Goal: Information Seeking & Learning: Learn about a topic

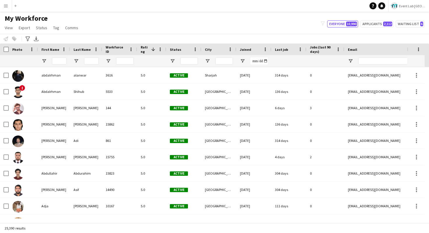
click at [220, 22] on div "My Workforce View Views Default view New view Update view Delete view Edit name…" at bounding box center [214, 24] width 429 height 20
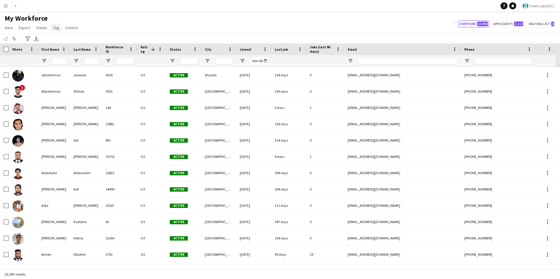
click at [57, 30] on span "Tag" at bounding box center [56, 27] width 6 height 5
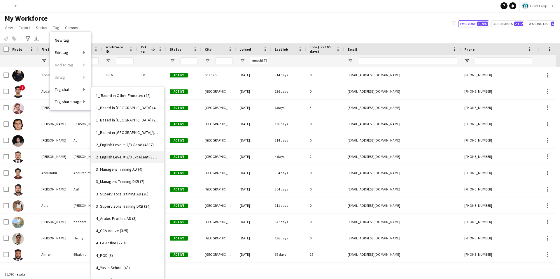
scroll to position [11, 0]
click at [123, 192] on link "3_Supervisors Training DXB (34)" at bounding box center [127, 195] width 73 height 12
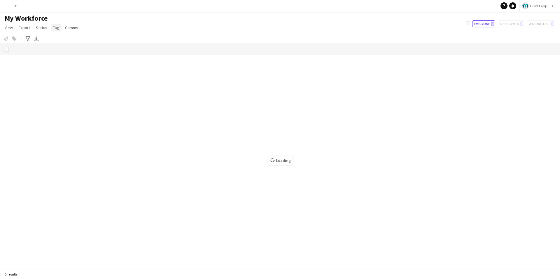
click at [51, 29] on link "Tag" at bounding box center [56, 28] width 11 height 8
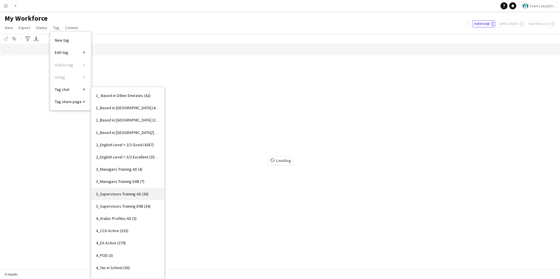
click at [137, 195] on span "3_Supervisors Training AD (36)" at bounding box center [122, 194] width 52 height 5
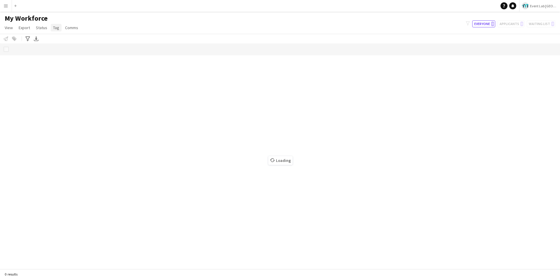
click at [55, 28] on span "Tag" at bounding box center [56, 27] width 6 height 5
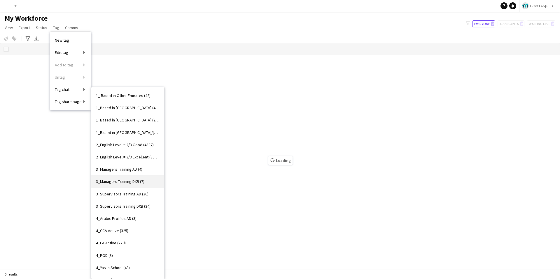
click at [120, 179] on link "3_Managers Training DXB (7)" at bounding box center [127, 181] width 73 height 12
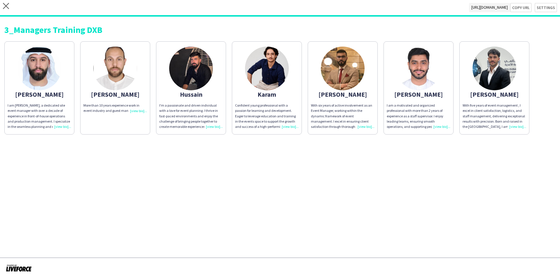
click at [116, 89] on img at bounding box center [115, 69] width 44 height 44
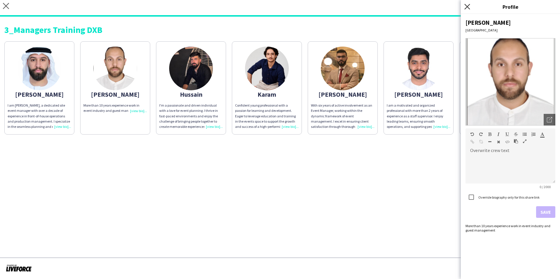
click at [468, 6] on icon at bounding box center [467, 7] width 6 height 6
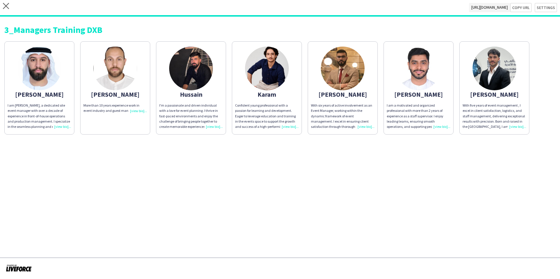
click at [169, 25] on div "3_Managers Training DXB" at bounding box center [279, 27] width 551 height 13
click at [149, 141] on app-share-pages "close https://admin.liveforce.co/v2/s/043d1ec3-b6b7-4e29-b5c9-3f7e215f9e3d Copy…" at bounding box center [280, 139] width 560 height 279
click at [149, 155] on app-share-pages "close https://admin.liveforce.co/v2/s/043d1ec3-b6b7-4e29-b5c9-3f7e215f9e3d Copy…" at bounding box center [280, 139] width 560 height 279
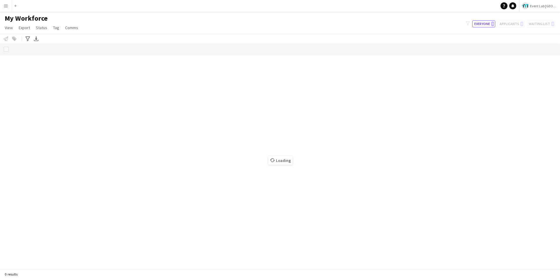
click at [60, 25] on app-page-menu "View Views Default view New view Update view Delete view Edit name Customise vi…" at bounding box center [42, 28] width 84 height 11
click at [55, 27] on span "Tag" at bounding box center [56, 27] width 6 height 5
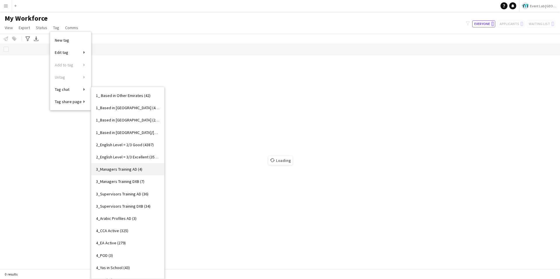
click at [120, 171] on span "3_Managers Training AD (4)" at bounding box center [119, 169] width 46 height 5
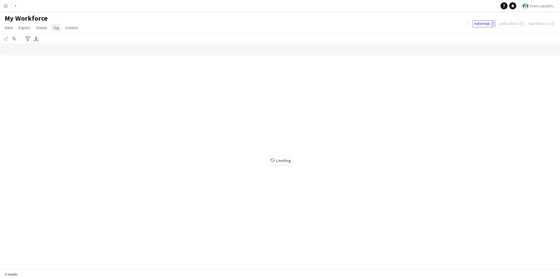
click at [57, 27] on span "Tag" at bounding box center [56, 27] width 6 height 5
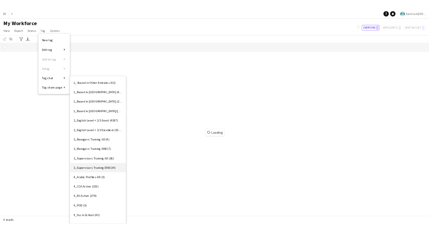
scroll to position [1, 0]
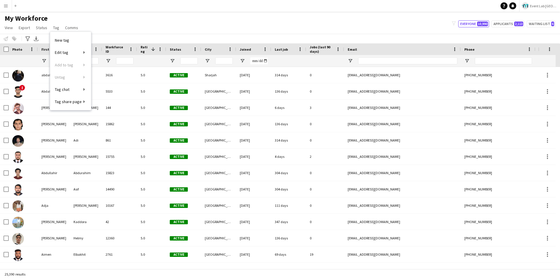
click at [192, 36] on div "Notify workforce Add to tag Select at least one crew to tag him or her. Advance…" at bounding box center [280, 39] width 560 height 10
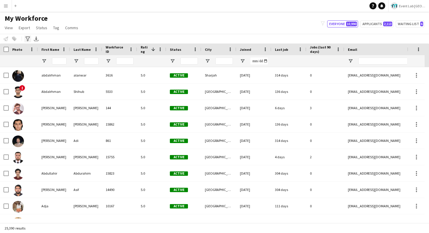
click at [29, 38] on icon "Advanced filters" at bounding box center [27, 38] width 5 height 5
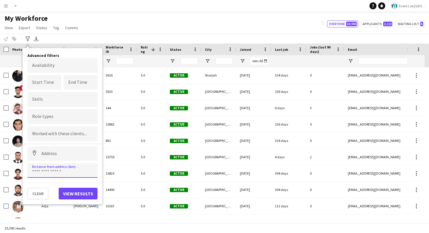
click at [61, 168] on input at bounding box center [62, 170] width 70 height 15
click at [74, 151] on input at bounding box center [62, 153] width 70 height 15
click at [61, 172] on input at bounding box center [62, 170] width 70 height 15
click at [166, 27] on div "My Workforce View Views Default view New view Update view Delete view Edit name…" at bounding box center [214, 24] width 429 height 20
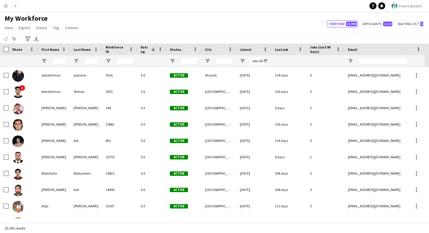
click at [28, 38] on icon "Advanced filters" at bounding box center [27, 38] width 5 height 5
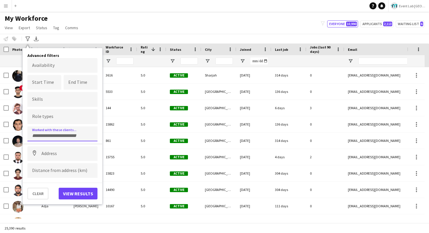
click at [65, 137] on div at bounding box center [62, 133] width 70 height 15
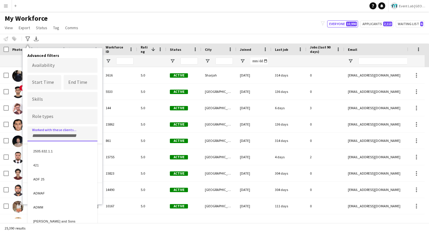
click at [167, 21] on div at bounding box center [214, 116] width 429 height 233
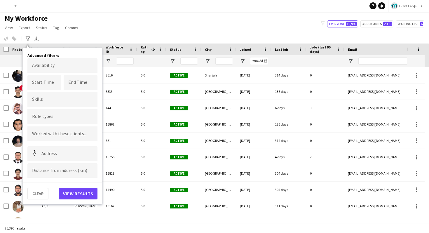
click at [179, 33] on div "My Workforce View Views Default view New view Update view Delete view Edit name…" at bounding box center [214, 24] width 429 height 20
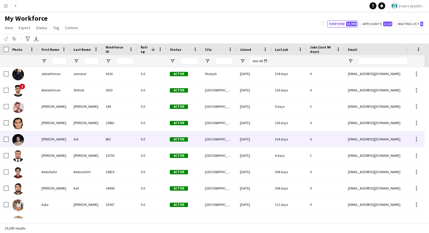
scroll to position [0, 0]
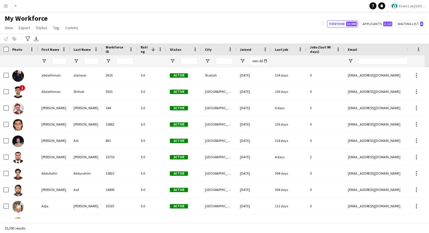
click at [189, 33] on div "My Workforce View Views Default view New view Update view Delete view Edit name…" at bounding box center [214, 24] width 429 height 20
click at [56, 27] on span "Tag" at bounding box center [56, 27] width 6 height 5
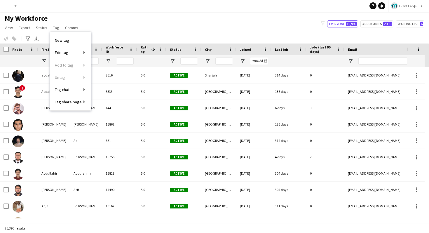
click at [122, 36] on div "Notify workforce Add to tag Select at least one crew to tag him or her. Advance…" at bounding box center [214, 39] width 429 height 10
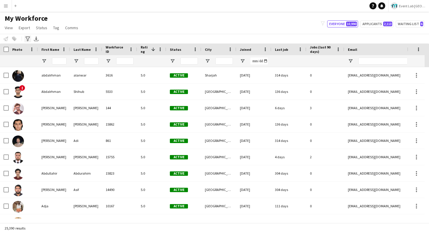
click at [26, 39] on icon "Advanced filters" at bounding box center [27, 38] width 5 height 5
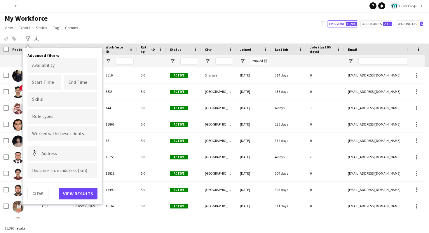
click at [73, 121] on div at bounding box center [62, 116] width 70 height 15
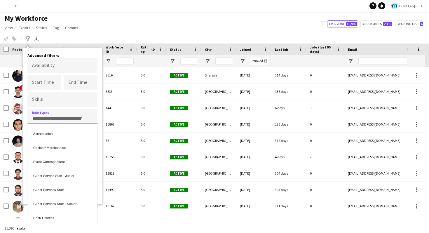
click at [66, 118] on div at bounding box center [214, 116] width 429 height 233
click at [66, 118] on input "Type to search role types..." at bounding box center [62, 116] width 61 height 5
click at [70, 189] on div "Staff Project Manager" at bounding box center [62, 190] width 70 height 14
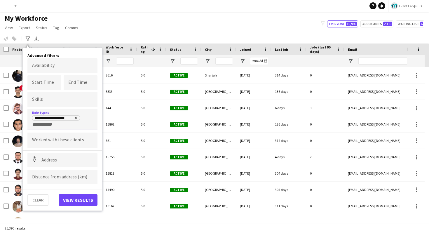
scroll to position [0, 0]
click at [71, 124] on div "**********" at bounding box center [62, 121] width 61 height 12
click at [40, 121] on form at bounding box center [44, 124] width 25 height 6
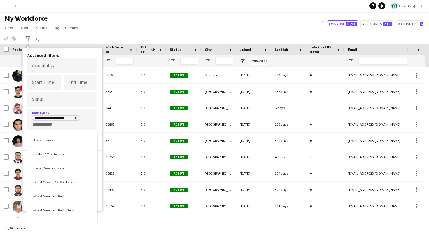
scroll to position [181, 0]
click at [177, 35] on div at bounding box center [214, 116] width 429 height 233
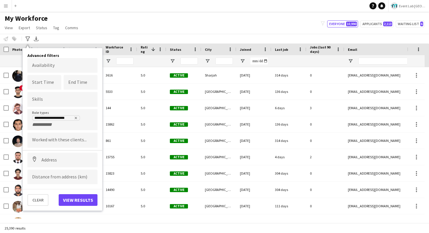
click at [172, 43] on div "Status" at bounding box center [184, 49] width 28 height 12
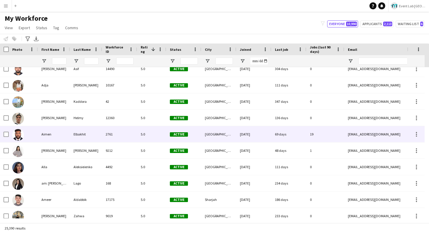
scroll to position [124, 0]
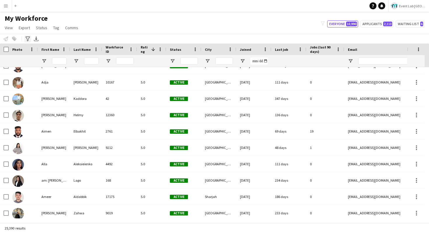
click at [30, 36] on div "Advanced filters" at bounding box center [27, 38] width 7 height 7
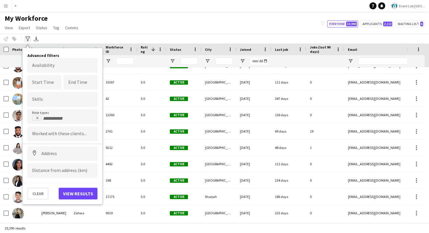
scroll to position [0, 0]
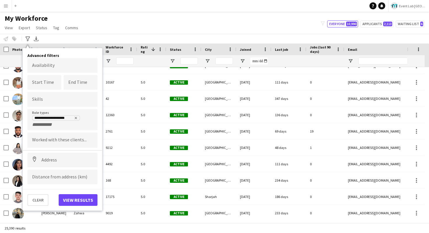
click at [75, 126] on div "**********" at bounding box center [62, 121] width 61 height 12
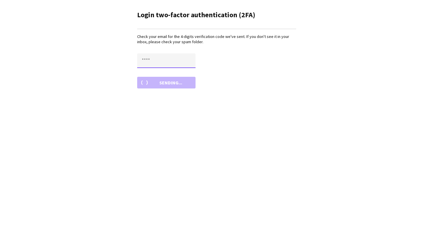
click at [155, 57] on input "text" at bounding box center [166, 60] width 58 height 15
click at [173, 82] on button "Confirm" at bounding box center [166, 83] width 58 height 12
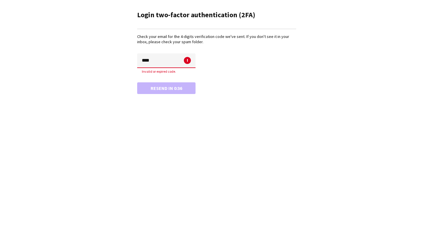
click at [171, 66] on input "****" at bounding box center [166, 60] width 58 height 15
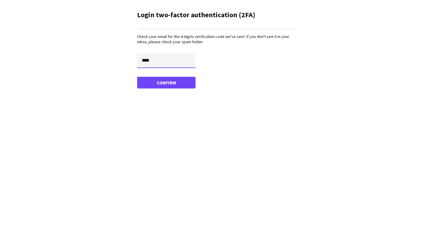
type input "****"
click at [171, 83] on button "Confirm" at bounding box center [166, 83] width 58 height 12
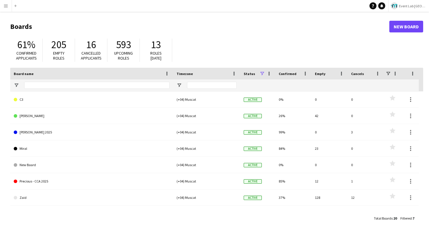
click at [5, 7] on app-icon "Menu" at bounding box center [5, 5] width 5 height 5
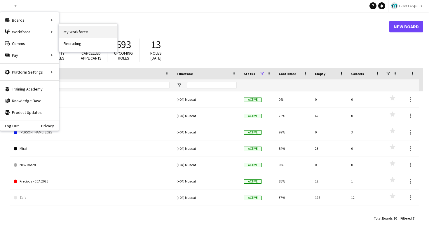
click at [65, 32] on link "My Workforce" at bounding box center [88, 32] width 58 height 12
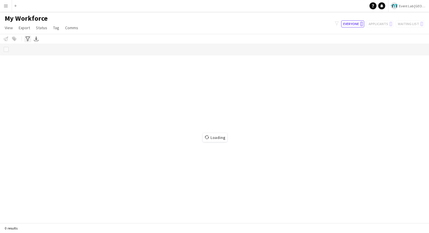
click at [29, 38] on icon at bounding box center [27, 38] width 4 height 5
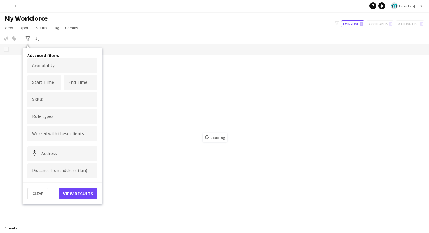
click at [55, 128] on div at bounding box center [62, 133] width 70 height 15
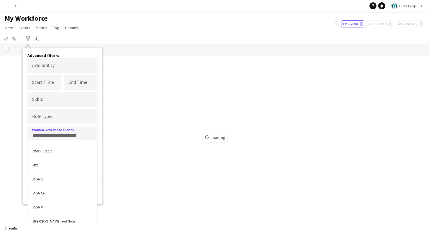
click at [59, 131] on div at bounding box center [214, 116] width 429 height 233
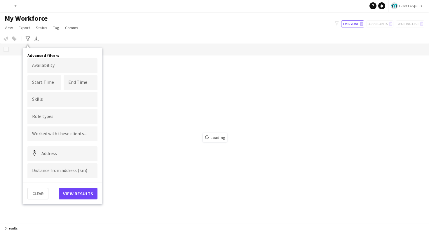
click at [59, 134] on input "Type to search clients..." at bounding box center [62, 133] width 61 height 5
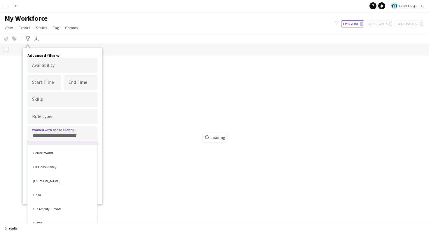
scroll to position [422, 0]
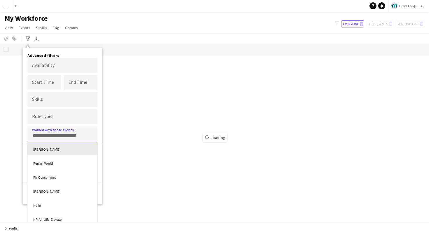
click at [53, 115] on div at bounding box center [214, 116] width 429 height 233
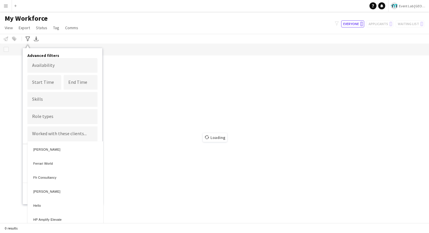
click at [43, 115] on input "Type to search role types..." at bounding box center [62, 116] width 61 height 5
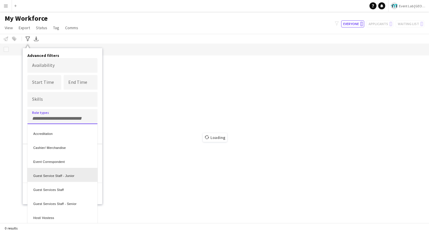
scroll to position [195, 0]
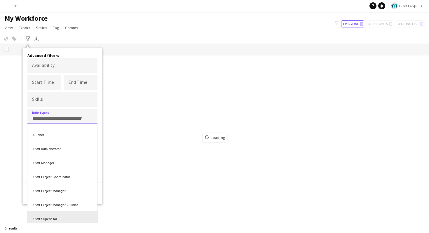
click at [58, 216] on div "Staff Supervisor" at bounding box center [62, 218] width 70 height 14
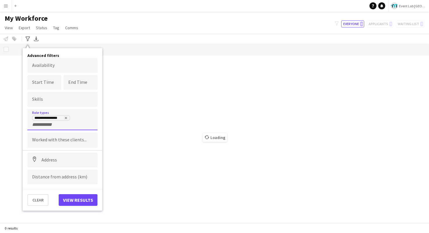
scroll to position [0, 0]
click at [50, 123] on input "+ Role type" at bounding box center [44, 124] width 25 height 5
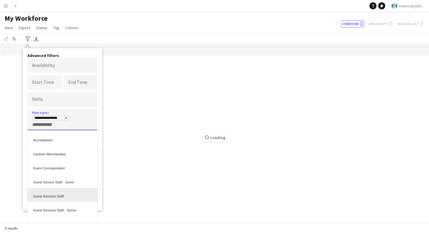
scroll to position [181, 0]
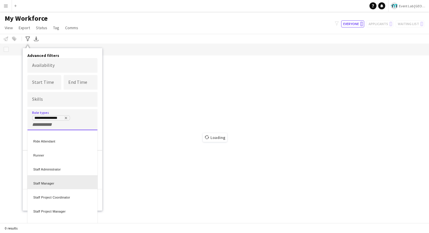
click at [54, 186] on div "Staff Manager" at bounding box center [62, 182] width 70 height 14
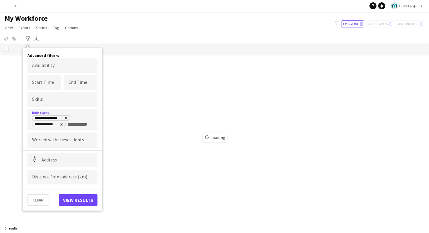
scroll to position [0, 0]
click at [76, 124] on input "+ Role type" at bounding box center [79, 124] width 25 height 5
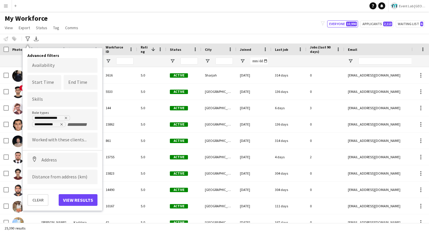
click at [73, 124] on input "+ Role type" at bounding box center [79, 124] width 25 height 5
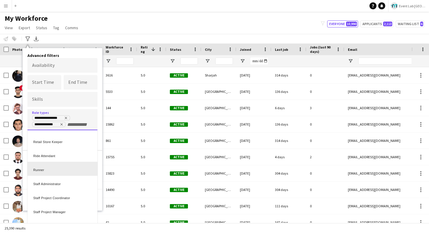
scroll to position [167, 0]
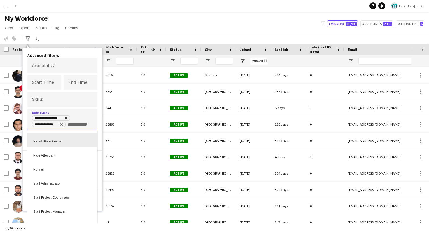
click at [97, 116] on div at bounding box center [214, 116] width 429 height 233
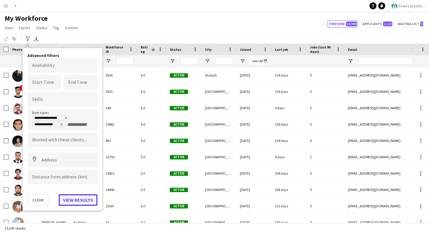
click at [78, 199] on button "View results" at bounding box center [78, 200] width 39 height 12
type input "**********"
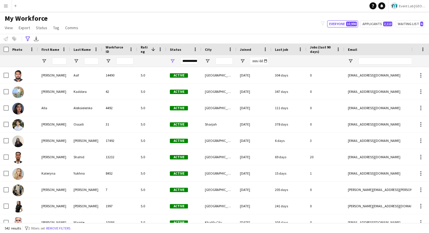
click at [199, 25] on div "My Workforce View Views Default view New view Update view Delete view Edit name…" at bounding box center [214, 24] width 429 height 20
click at [26, 39] on icon "Advanced filters" at bounding box center [27, 38] width 5 height 5
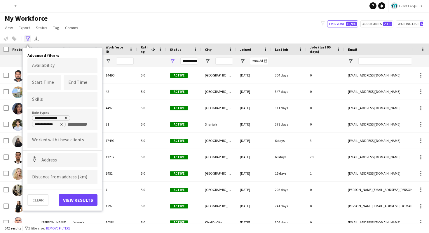
scroll to position [0, 0]
click at [139, 21] on div "My Workforce View Views Default view New view Update view Delete view Edit name…" at bounding box center [214, 24] width 429 height 20
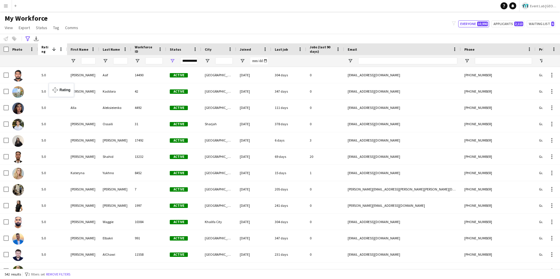
drag, startPoint x: 159, startPoint y: 47, endPoint x: 53, endPoint y: 89, distance: 114.5
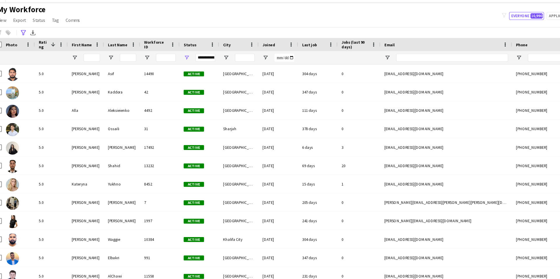
scroll to position [0, 90]
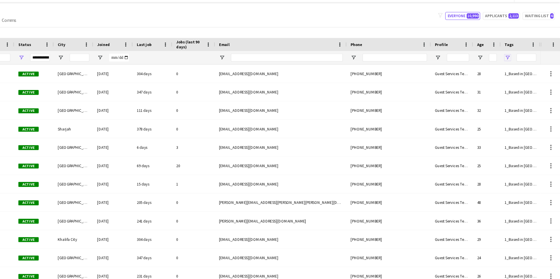
click at [428, 62] on span "Open Filter Menu" at bounding box center [513, 60] width 5 height 5
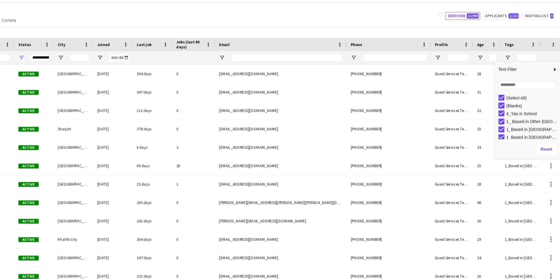
type input "**********"
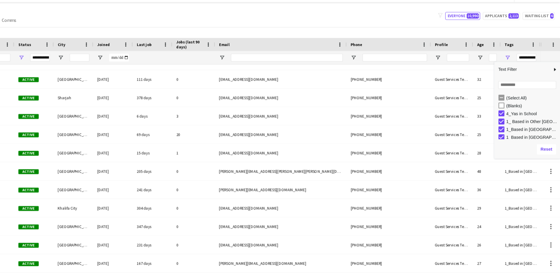
scroll to position [28, 0]
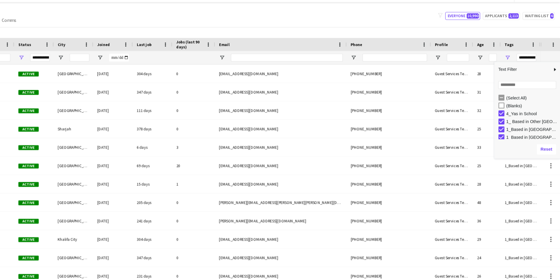
click at [428, 114] on div "1_ Based in Other Emirates" at bounding box center [532, 117] width 55 height 7
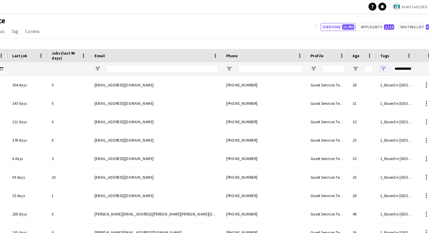
click at [382, 62] on span "Open Filter Menu" at bounding box center [382, 60] width 5 height 5
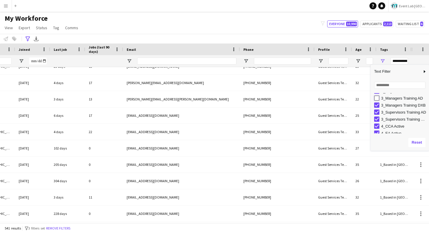
type input "**********"
click at [305, 39] on div "**********" at bounding box center [214, 39] width 429 height 10
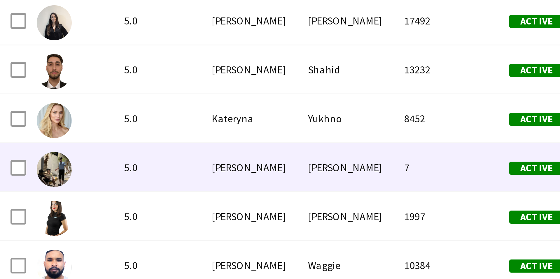
click at [57, 199] on div "5.0" at bounding box center [52, 206] width 29 height 16
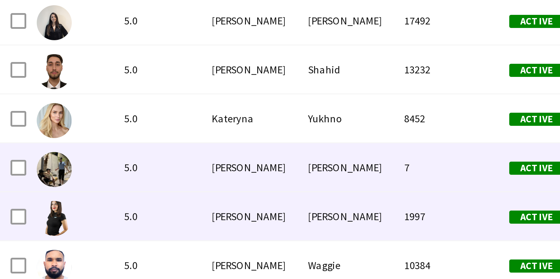
click at [60, 194] on div "5.0" at bounding box center [52, 189] width 29 height 16
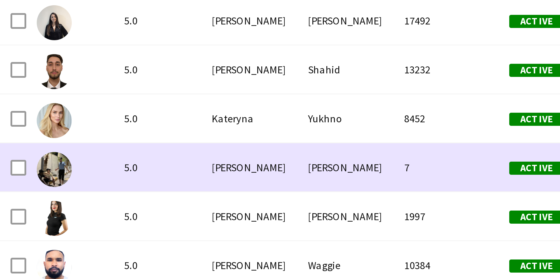
click at [60, 194] on div "5.0" at bounding box center [52, 189] width 29 height 16
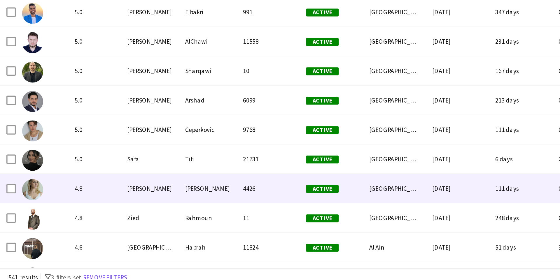
scroll to position [115, 0]
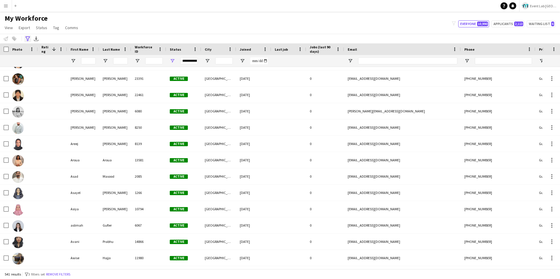
click at [29, 38] on icon "Advanced filters" at bounding box center [27, 38] width 5 height 5
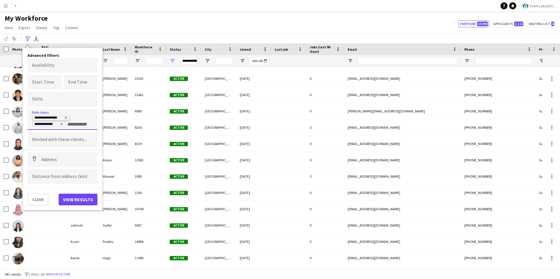
click at [66, 117] on icon "Remove tag" at bounding box center [65, 117] width 3 height 3
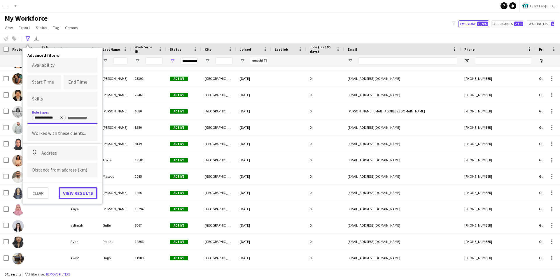
click at [77, 190] on button "View results" at bounding box center [78, 193] width 39 height 12
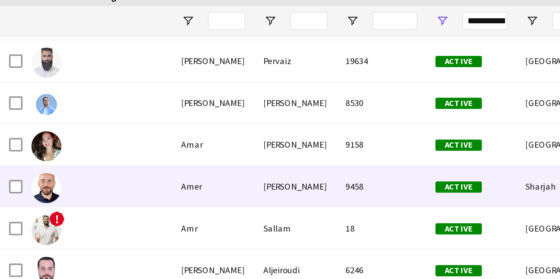
click at [57, 127] on div at bounding box center [52, 125] width 29 height 16
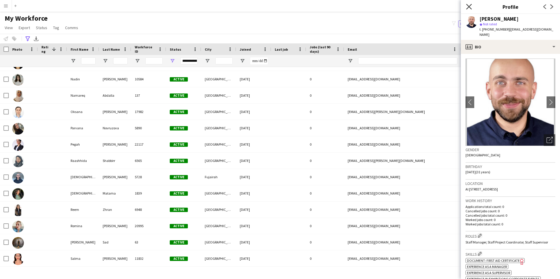
click at [428, 6] on icon "Close pop-in" at bounding box center [469, 7] width 6 height 6
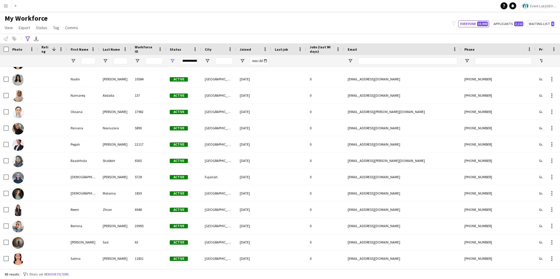
click at [371, 23] on div "My Workforce View Views Default view New view Update view Delete view Edit name…" at bounding box center [280, 24] width 560 height 20
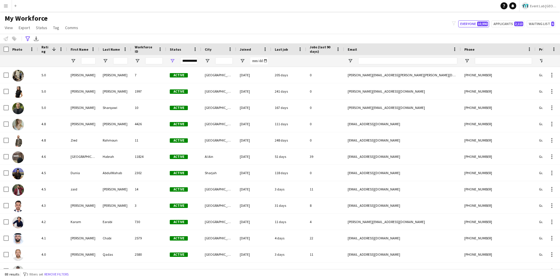
click at [222, 15] on div "My Workforce View Views Default view New view Update view Delete view Edit name…" at bounding box center [280, 24] width 560 height 20
click at [28, 40] on icon at bounding box center [27, 38] width 4 height 5
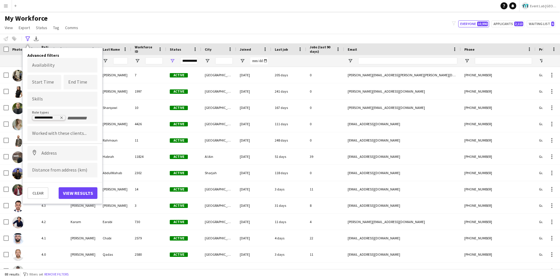
click at [61, 117] on icon "Remove tag" at bounding box center [61, 118] width 2 height 2
click at [72, 188] on button "View results" at bounding box center [78, 193] width 39 height 12
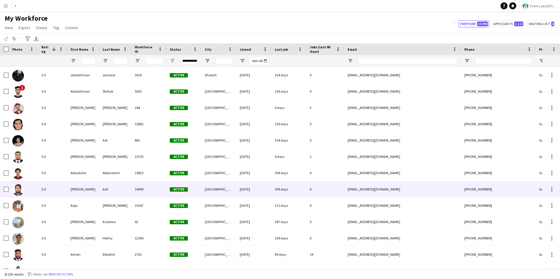
type input "**********"
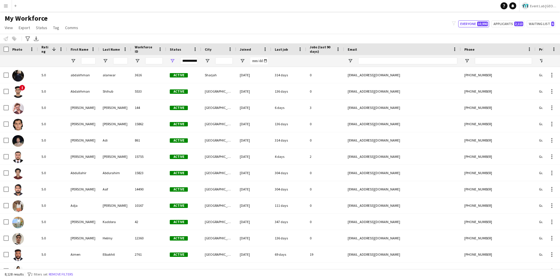
click at [170, 28] on div "My Workforce View Views Default view New view Update view Delete view Edit name…" at bounding box center [280, 24] width 560 height 20
click at [51, 25] on link "Tag" at bounding box center [56, 28] width 11 height 8
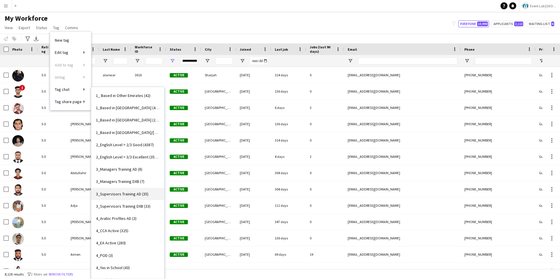
click at [140, 192] on span "3_Supervisors Training AD (35)" at bounding box center [122, 194] width 52 height 5
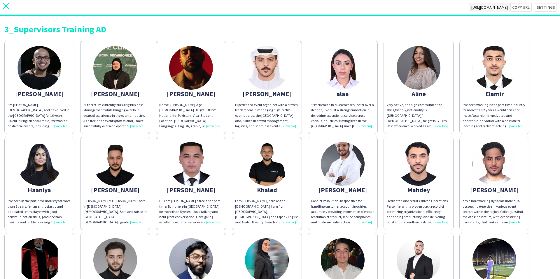
click at [8, 7] on icon "close" at bounding box center [6, 6] width 6 height 6
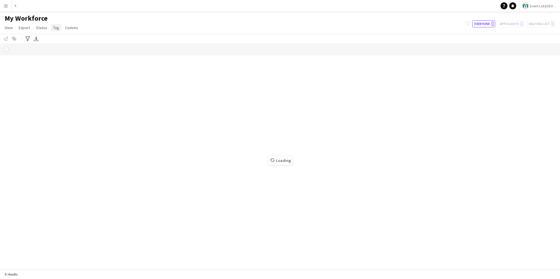
click at [55, 27] on span "Tag" at bounding box center [56, 27] width 6 height 5
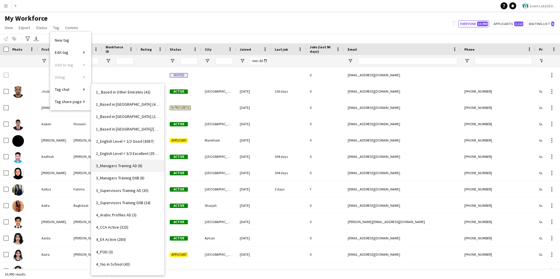
type input "**********"
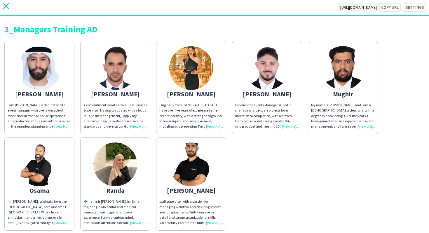
click at [8, 10] on app-icon "close" at bounding box center [6, 7] width 6 height 9
